Goal: Task Accomplishment & Management: Manage account settings

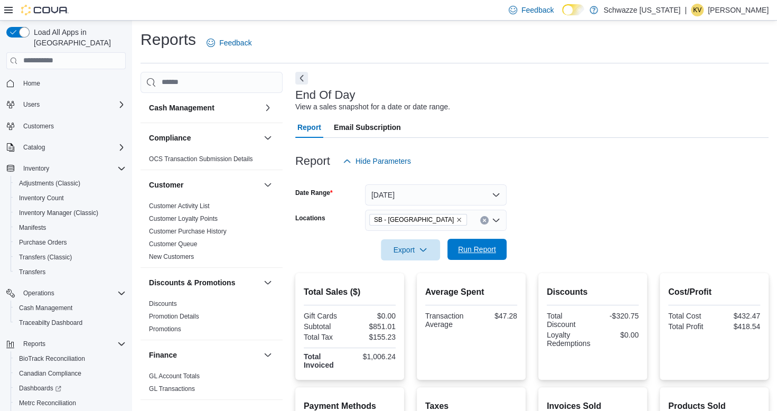
click at [464, 256] on span "Run Report" at bounding box center [477, 249] width 46 height 21
click at [483, 251] on span "Run Report" at bounding box center [477, 249] width 38 height 11
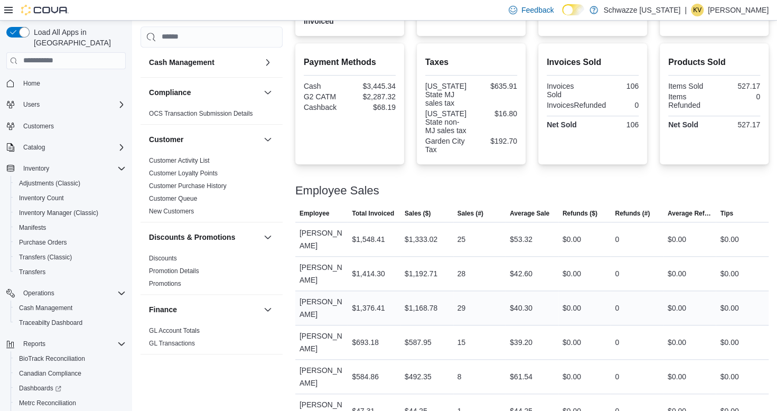
scroll to position [355, 0]
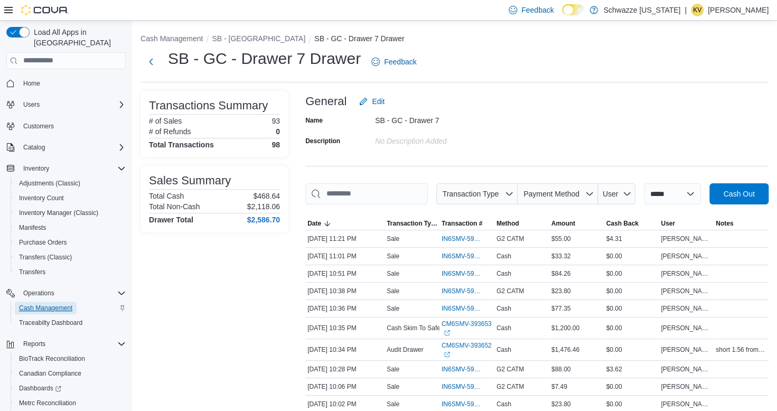
click at [68, 304] on span "Cash Management" at bounding box center [45, 308] width 53 height 8
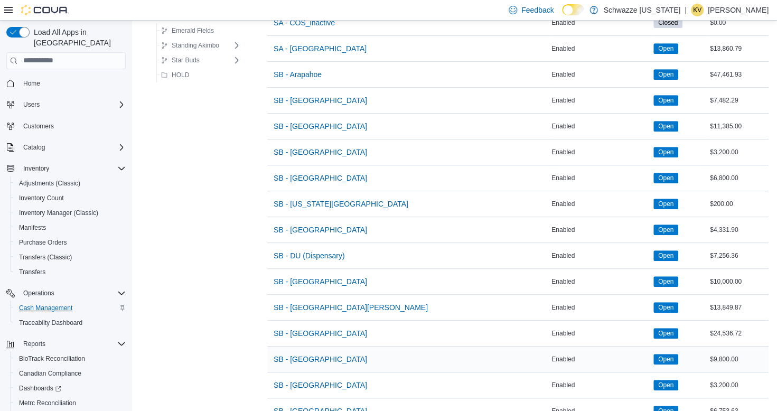
scroll to position [264, 0]
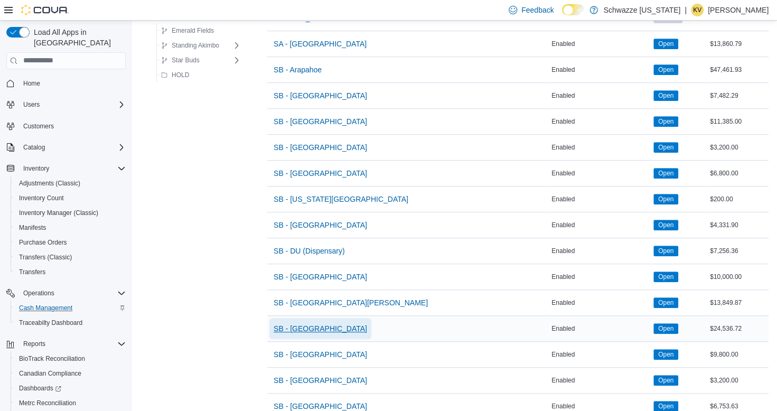
click at [324, 330] on span "SB - [GEOGRAPHIC_DATA]" at bounding box center [320, 328] width 93 height 11
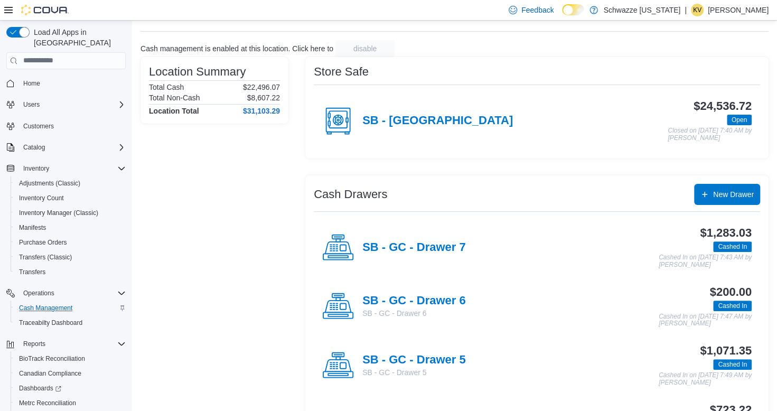
scroll to position [106, 0]
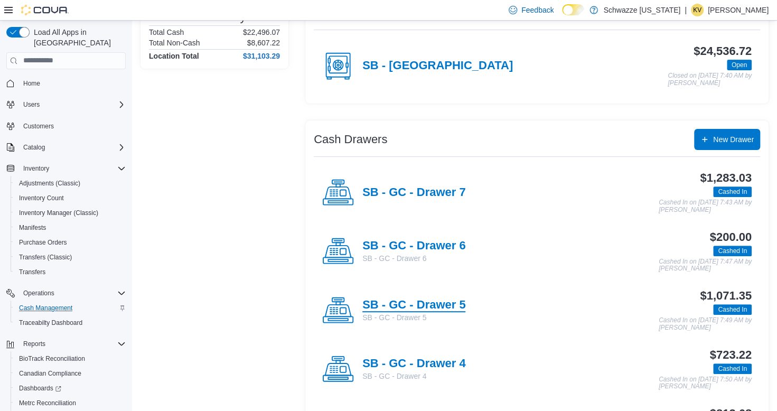
click at [444, 304] on h4 "SB - GC - Drawer 5" at bounding box center [413, 305] width 103 height 14
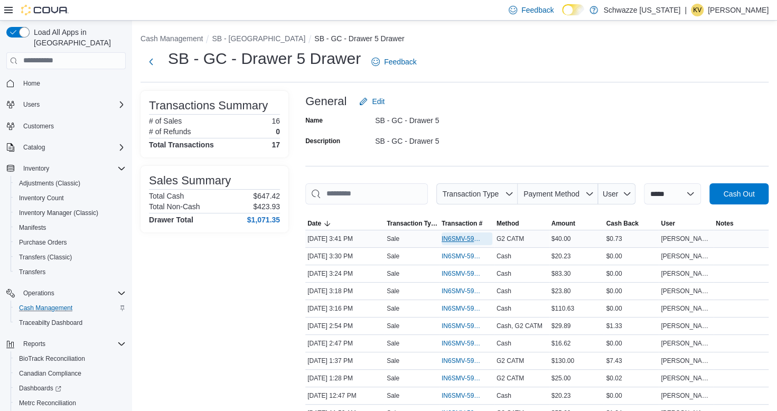
click at [453, 237] on span "IN6SMV-5945457" at bounding box center [461, 238] width 40 height 8
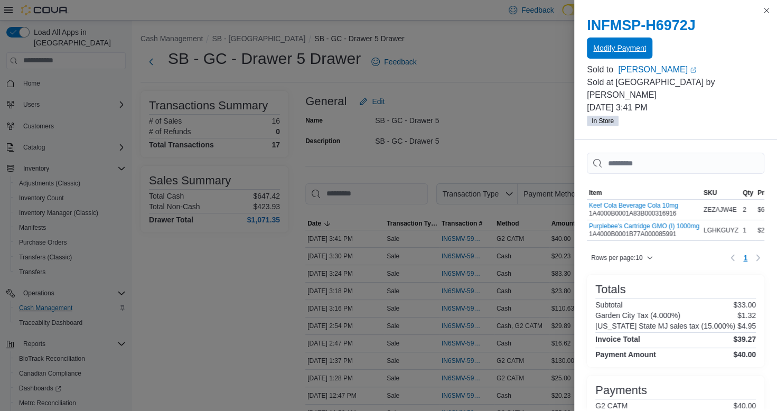
click at [608, 59] on span "Modify Payment" at bounding box center [619, 47] width 53 height 21
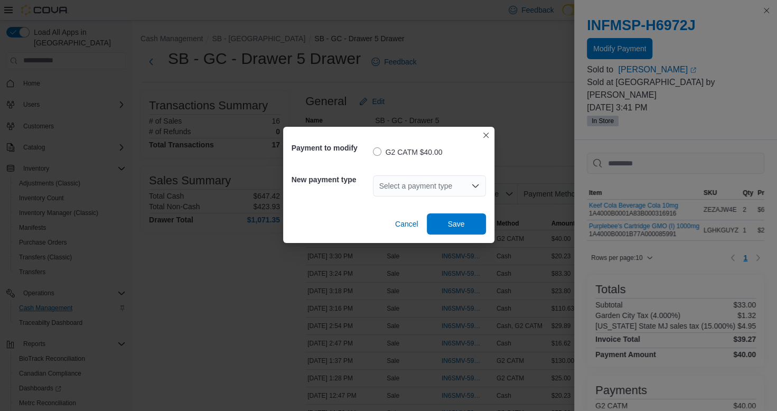
click at [438, 185] on div "Select a payment type" at bounding box center [429, 185] width 113 height 21
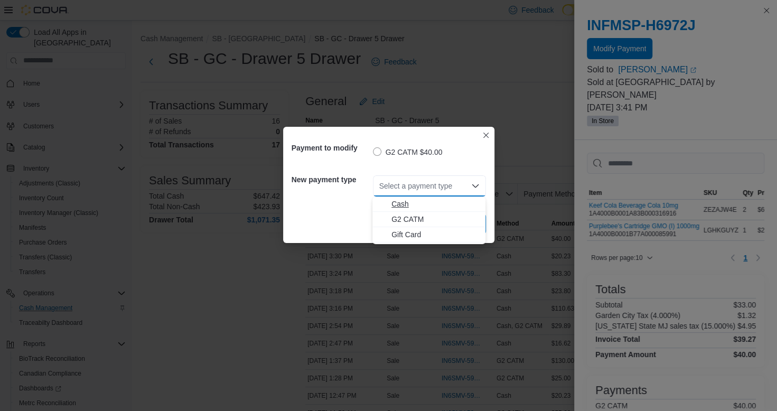
click at [419, 205] on span "Cash" at bounding box center [435, 204] width 88 height 11
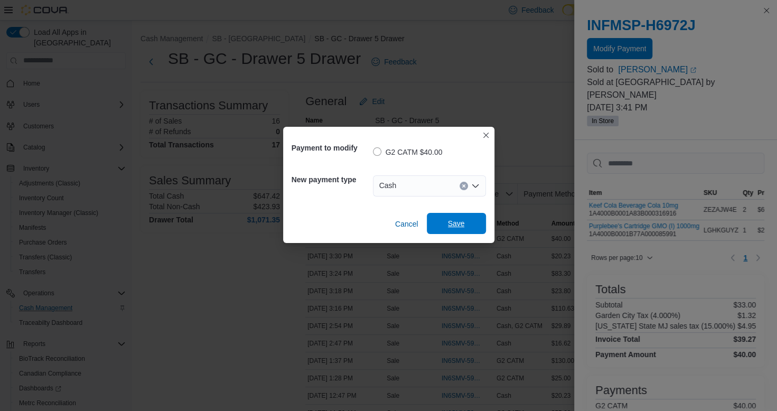
click at [460, 221] on span "Save" at bounding box center [456, 223] width 17 height 11
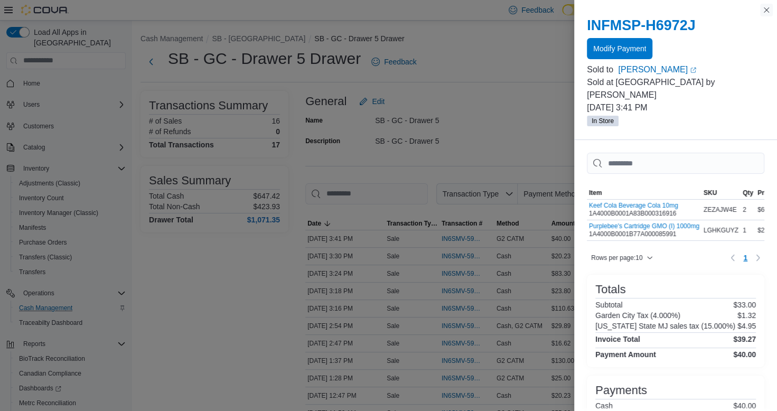
click at [765, 13] on button "Close this dialog" at bounding box center [766, 10] width 13 height 13
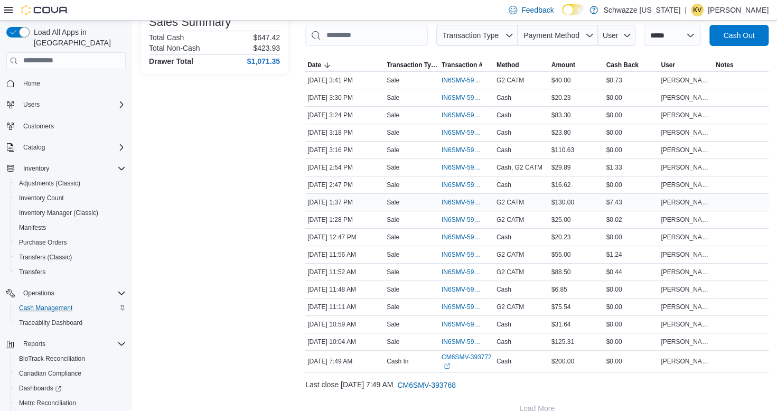
scroll to position [171, 0]
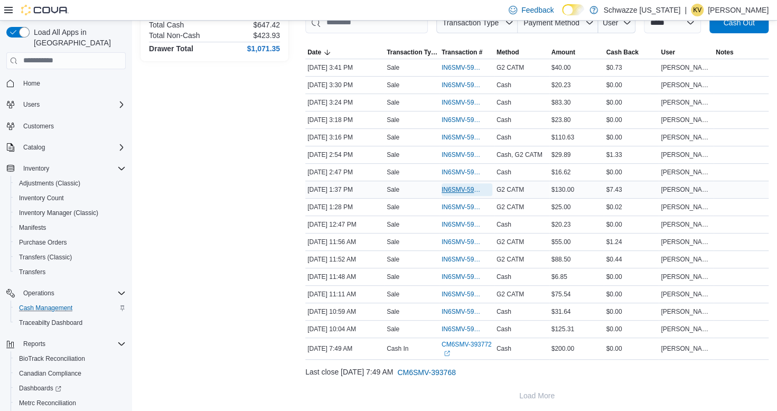
click at [463, 190] on span "IN6SMV-5944840" at bounding box center [461, 189] width 40 height 8
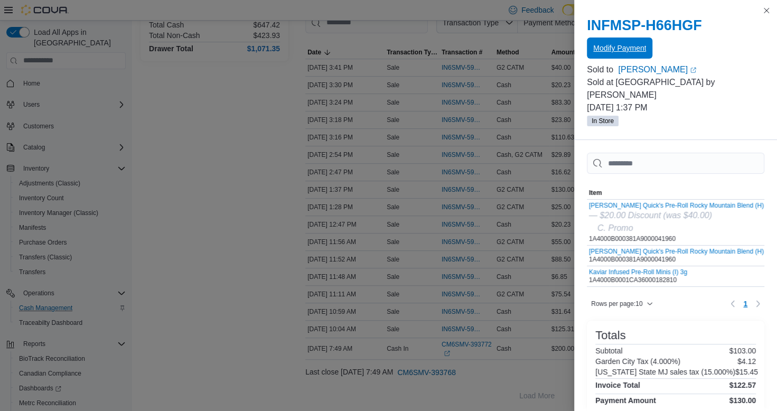
click at [621, 58] on span "Modify Payment" at bounding box center [619, 47] width 53 height 21
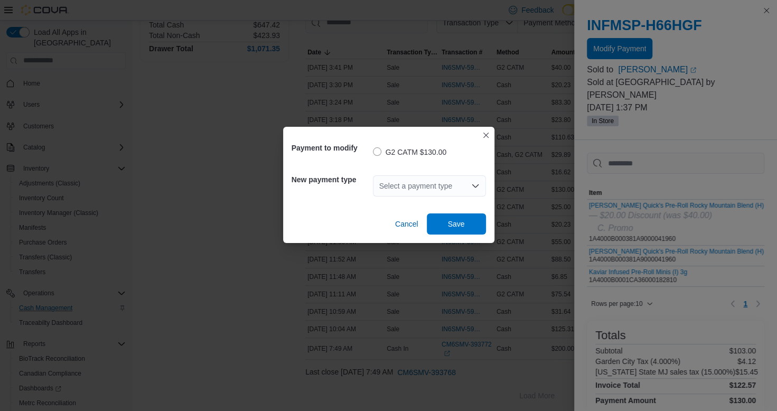
click at [416, 189] on div "Select a payment type" at bounding box center [429, 185] width 113 height 21
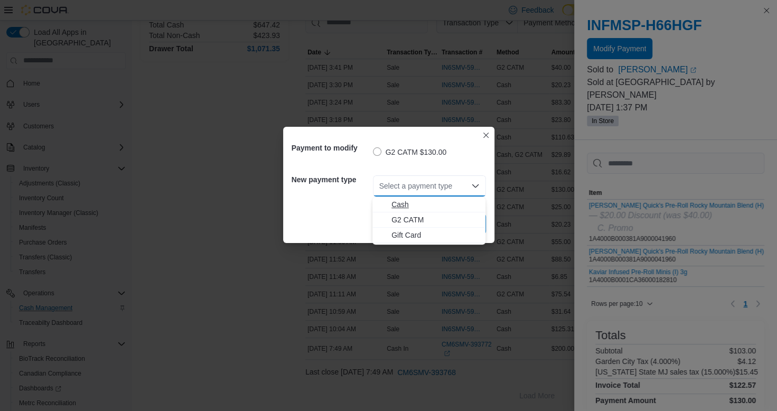
click at [415, 204] on span "Cash" at bounding box center [435, 204] width 88 height 11
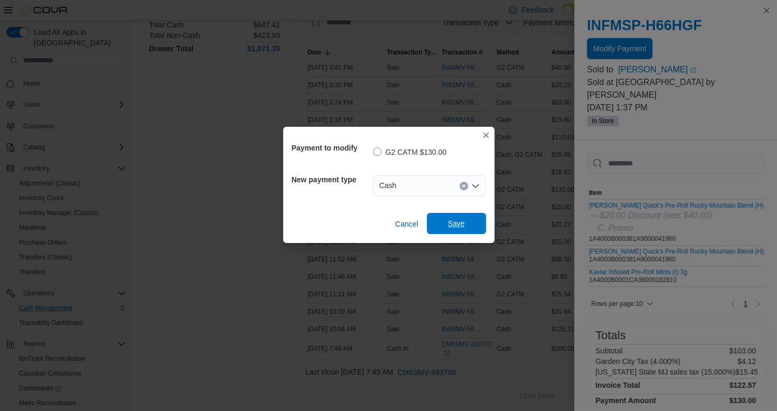
click at [477, 218] on span "Save" at bounding box center [456, 223] width 46 height 21
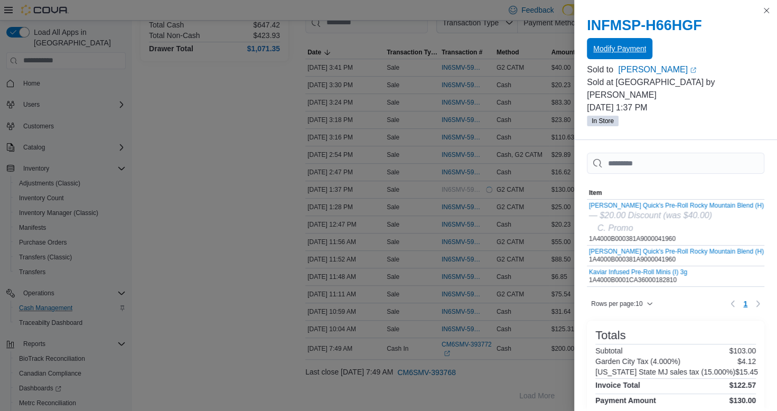
scroll to position [0, 0]
click at [768, 16] on button "Close this dialog" at bounding box center [766, 10] width 13 height 13
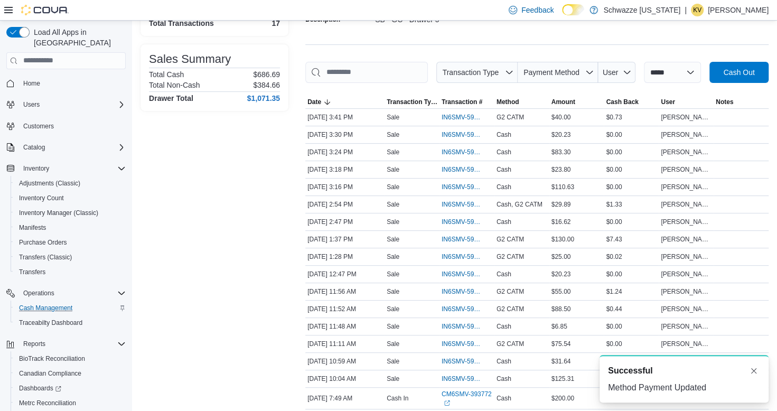
scroll to position [65, 0]
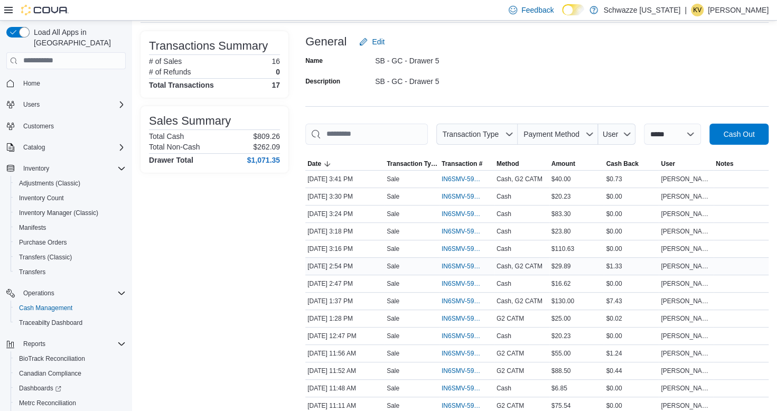
scroll to position [106, 0]
